Goal: Check status: Check status

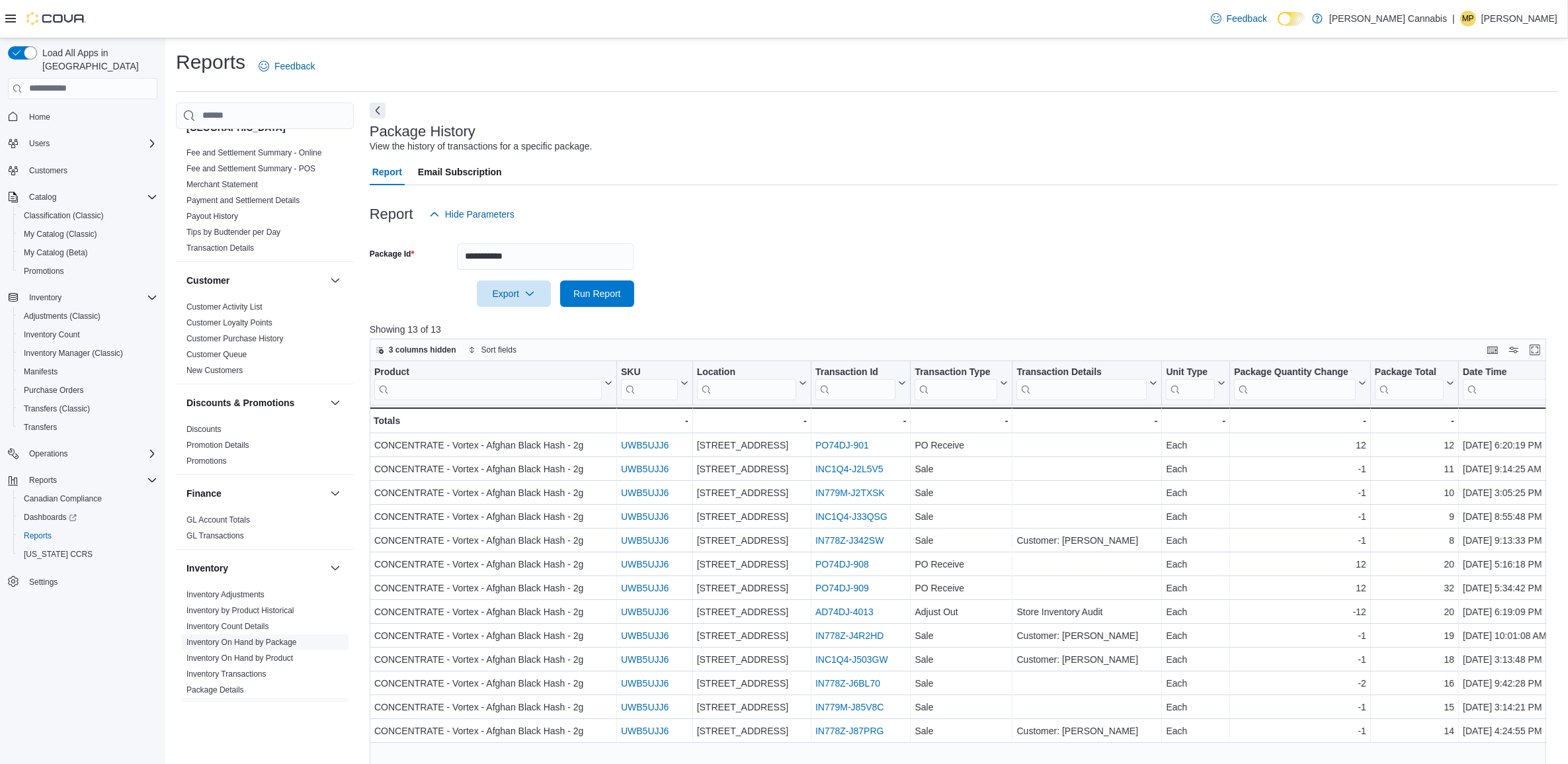
scroll to position [248, 0]
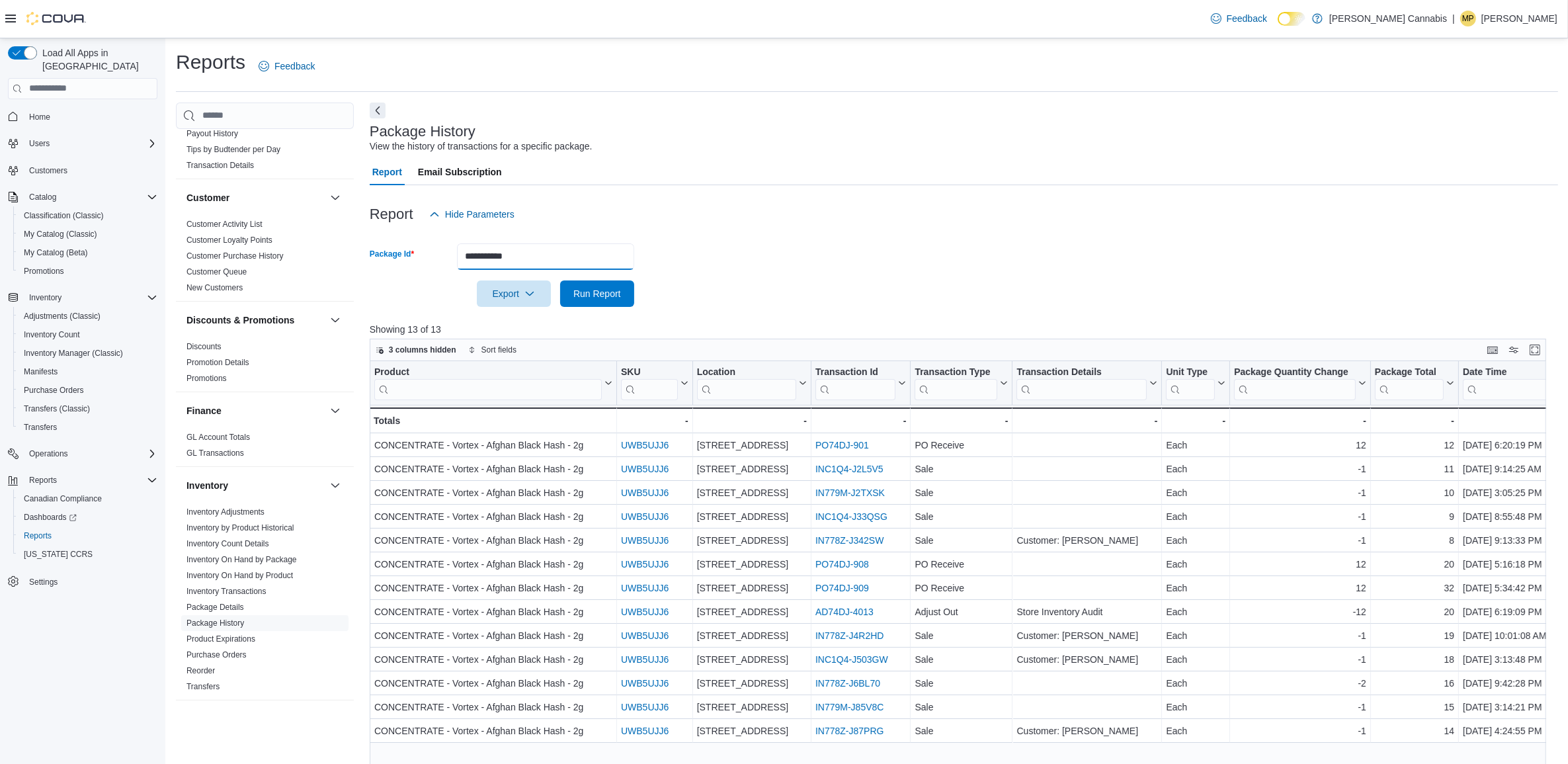
drag, startPoint x: 553, startPoint y: 255, endPoint x: 415, endPoint y: 276, distance: 139.6
click at [415, 276] on form "**********" at bounding box center [964, 267] width 1188 height 79
paste input "text"
type input "*********"
click at [560, 281] on button "Run Report" at bounding box center [597, 294] width 74 height 26
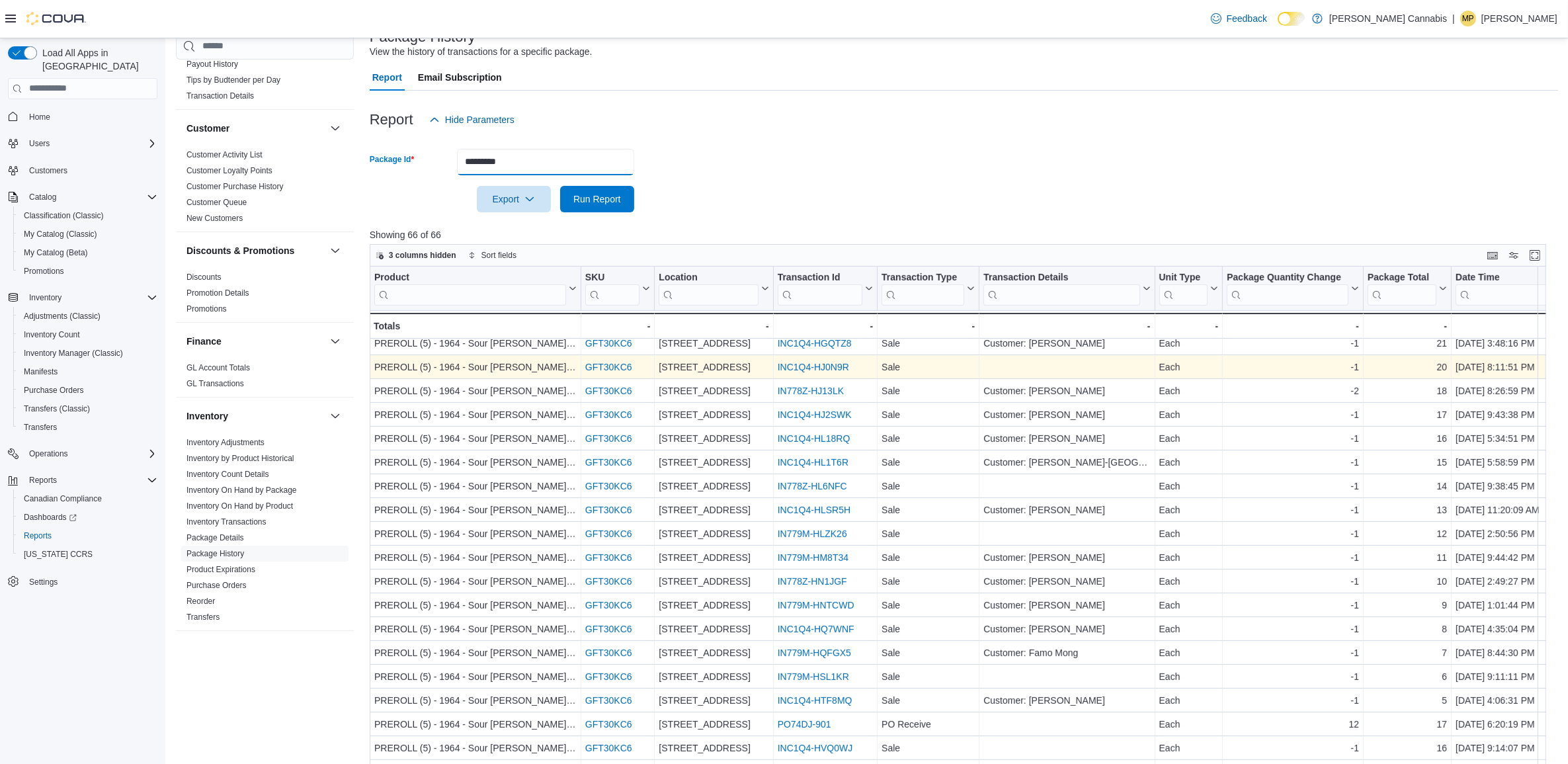
scroll to position [196, 0]
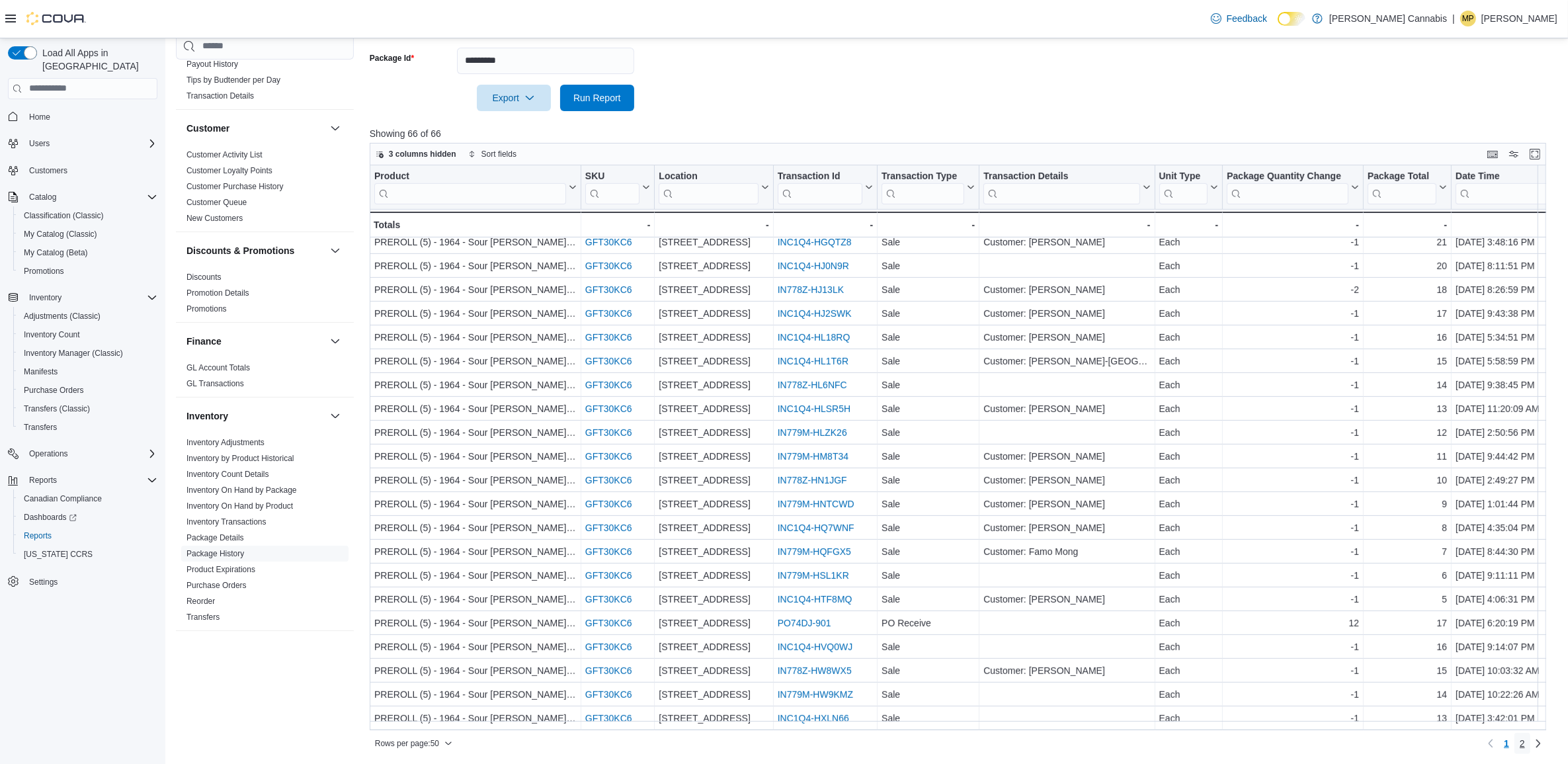
click at [1525, 743] on span "2" at bounding box center [1522, 744] width 5 height 14
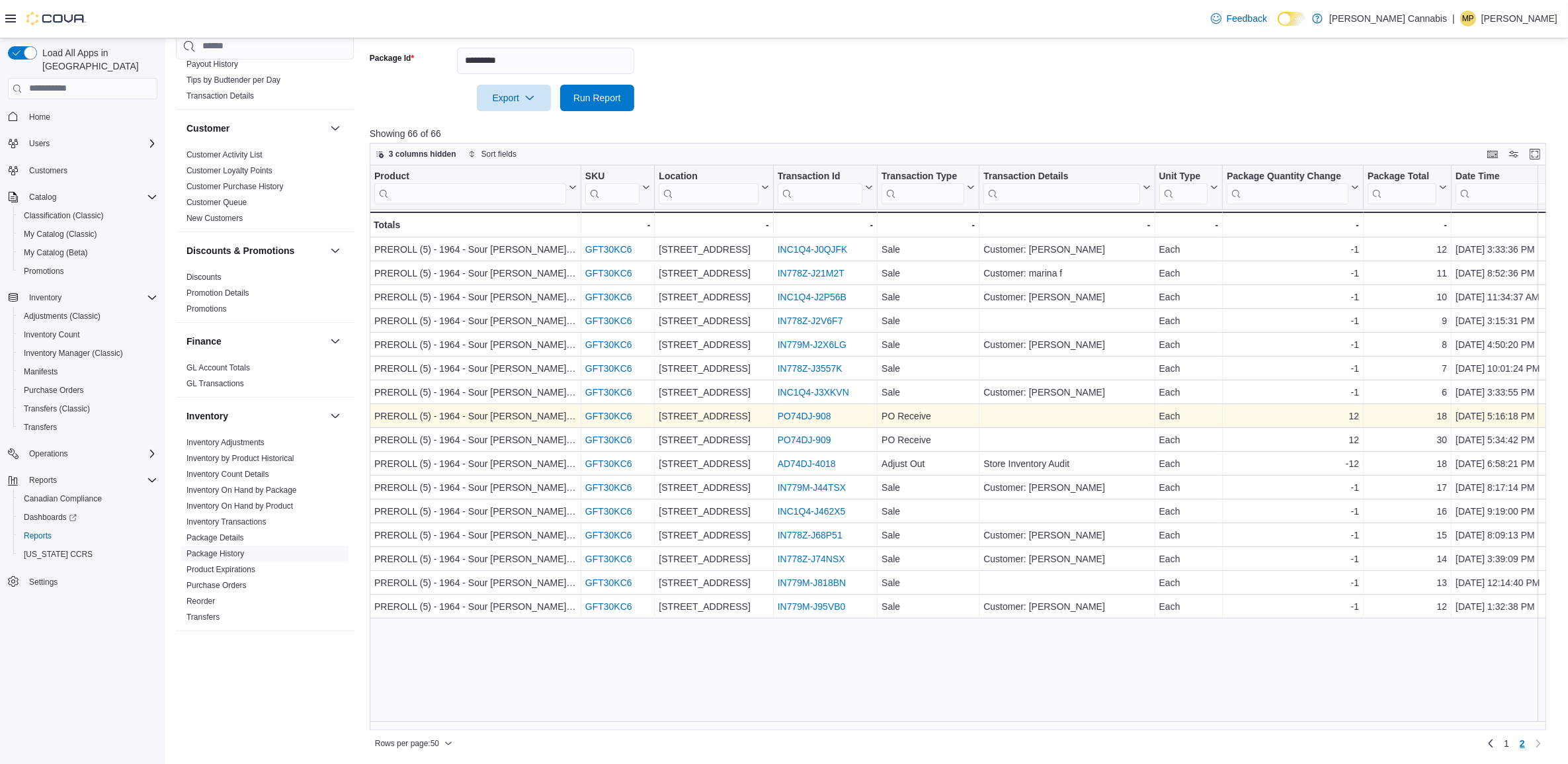
click at [825, 418] on link "PO74DJ-908" at bounding box center [804, 416] width 54 height 11
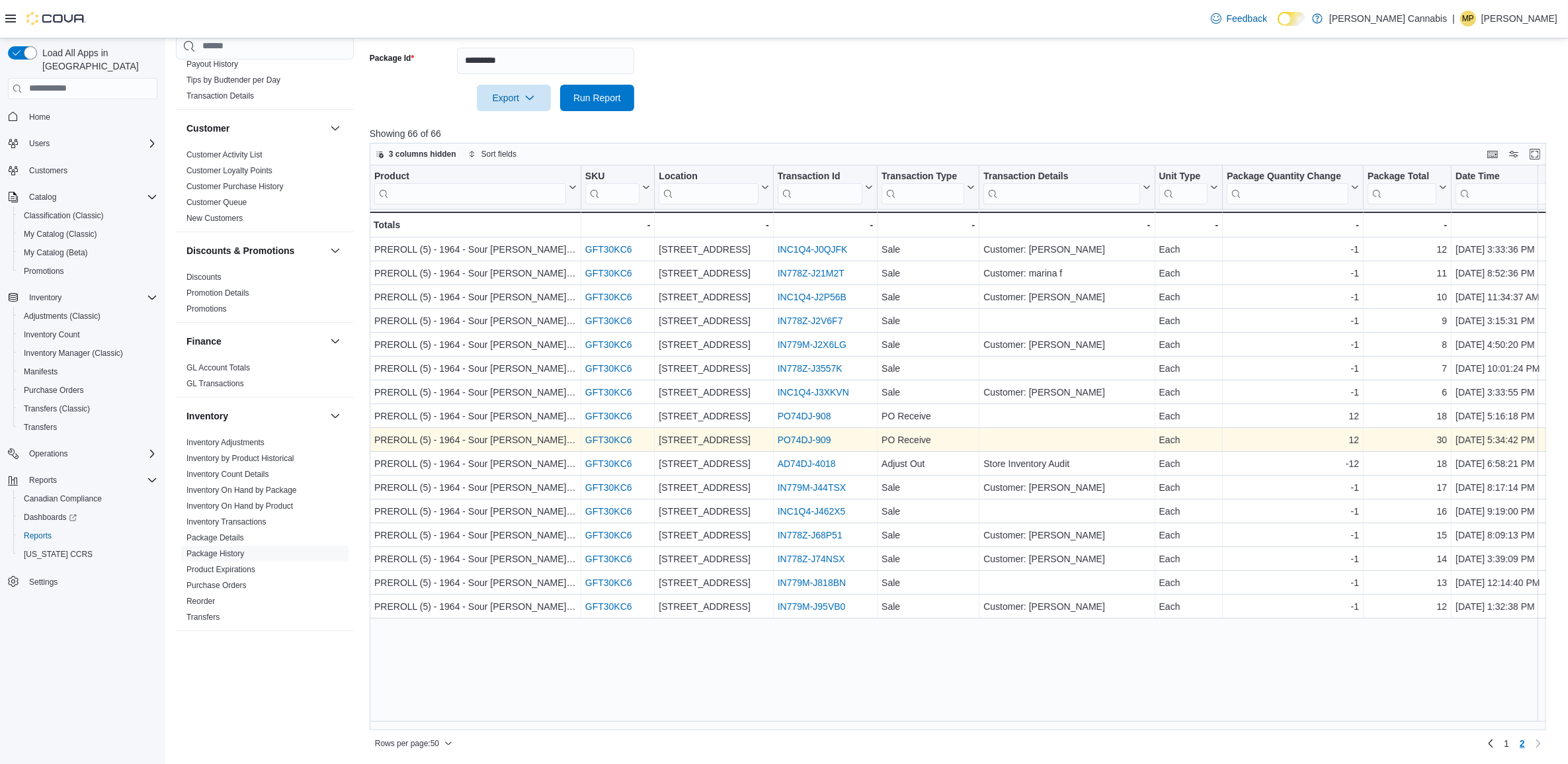
click at [823, 436] on link "PO74DJ-909" at bounding box center [804, 440] width 54 height 11
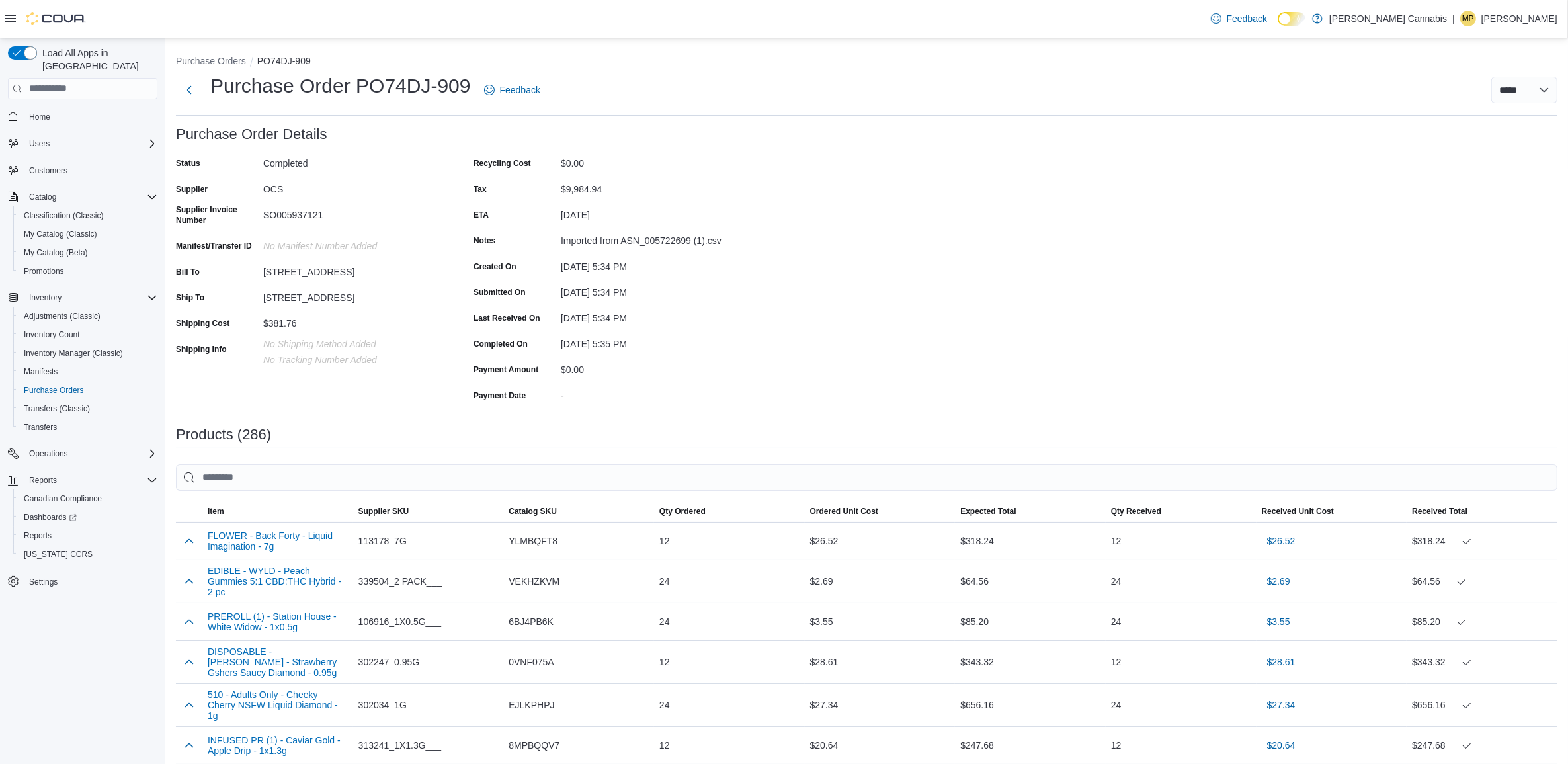
scroll to position [3706, 0]
